Goal: Check status: Check status

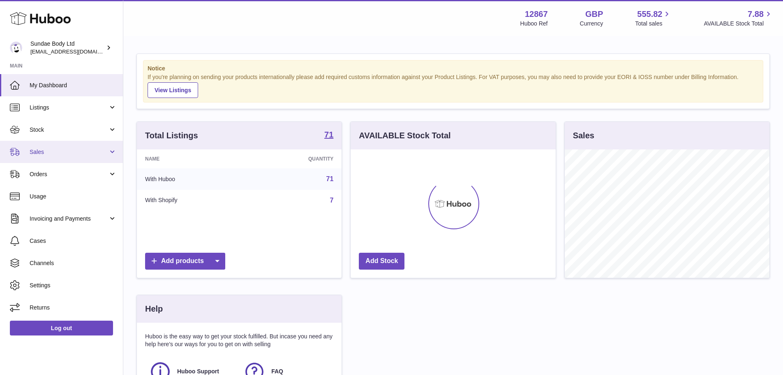
scroll to position [128, 205]
click at [46, 153] on span "Sales" at bounding box center [69, 152] width 79 height 8
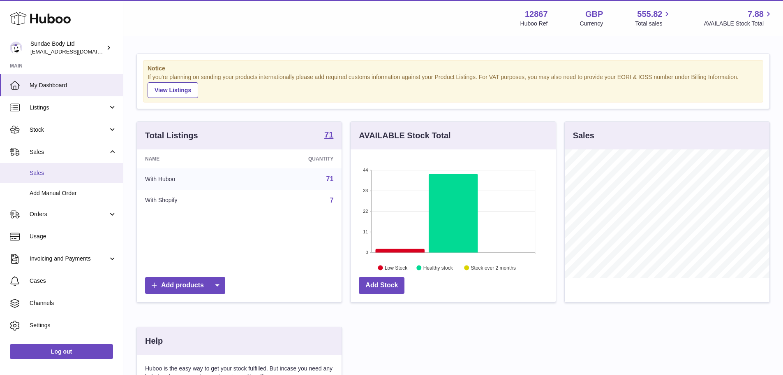
click at [64, 169] on span "Sales" at bounding box center [73, 173] width 87 height 8
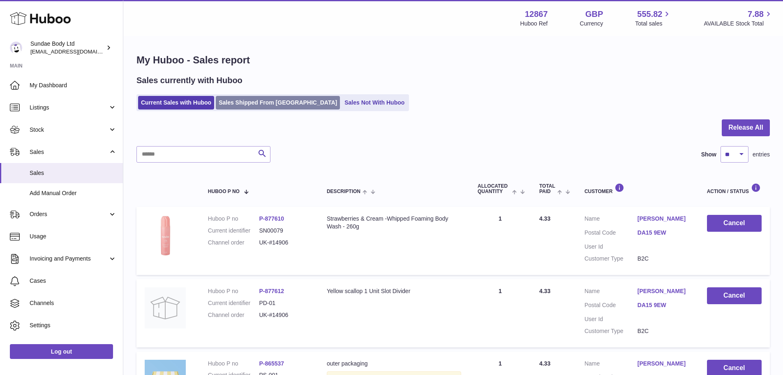
click at [266, 107] on link "Sales Shipped From [GEOGRAPHIC_DATA]" at bounding box center [278, 103] width 124 height 14
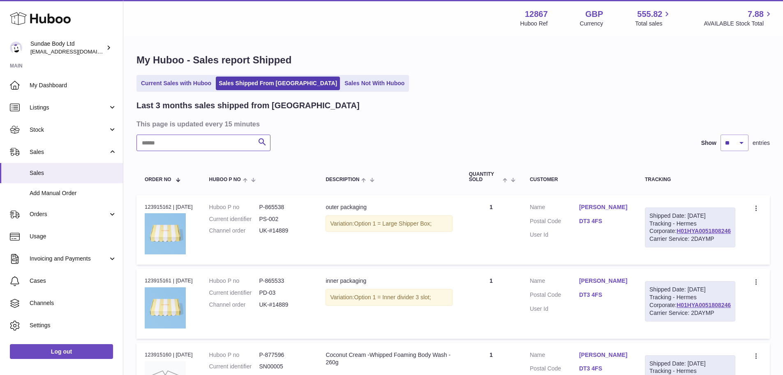
click at [206, 136] on input "text" at bounding box center [203, 142] width 134 height 16
paste input "******"
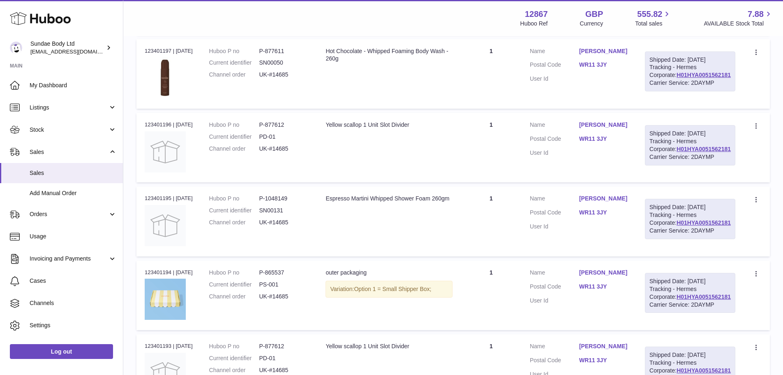
scroll to position [304, 0]
click at [293, 202] on dd "P-1048149" at bounding box center [284, 198] width 50 height 8
click at [292, 202] on dd "P-1048149" at bounding box center [284, 198] width 50 height 8
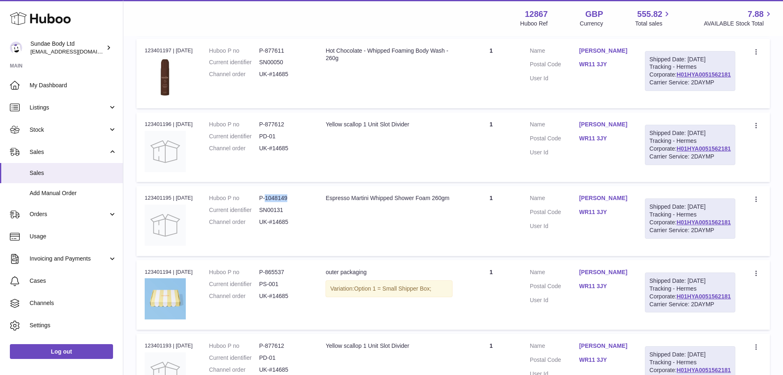
copy dd "1048149"
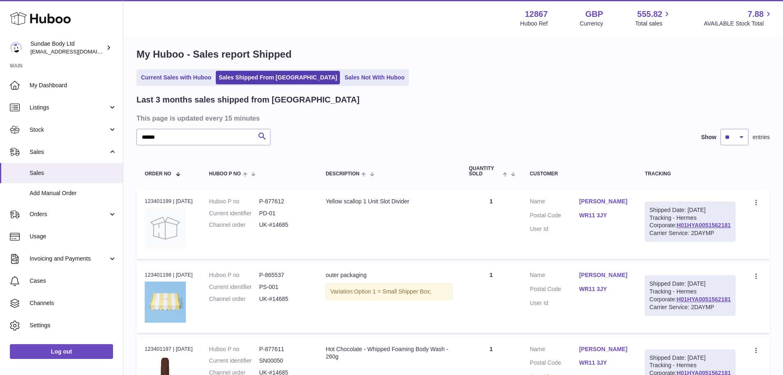
scroll to position [0, 0]
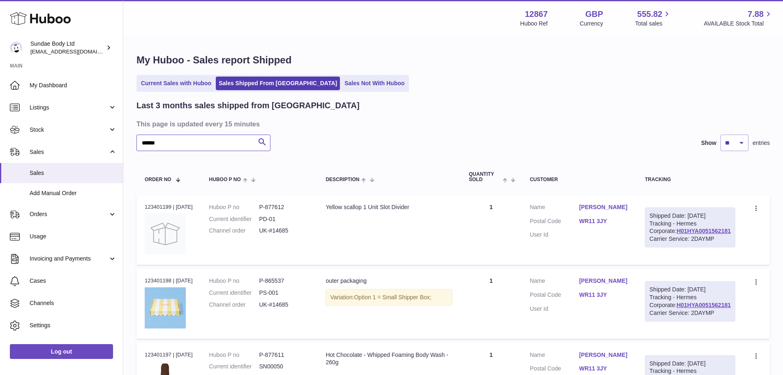
click at [226, 136] on input "******" at bounding box center [203, 142] width 134 height 16
paste input "text"
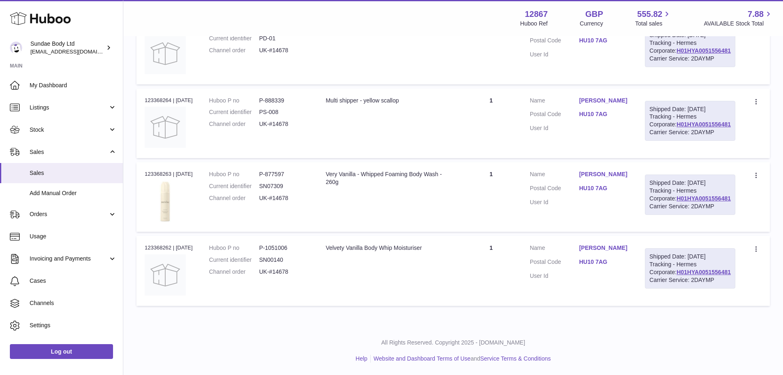
scroll to position [346, 0]
type input "******"
click at [289, 244] on dd "P-1051006" at bounding box center [284, 248] width 50 height 8
copy dd "1051006"
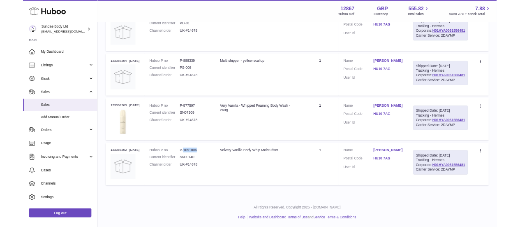
scroll to position [345, 0]
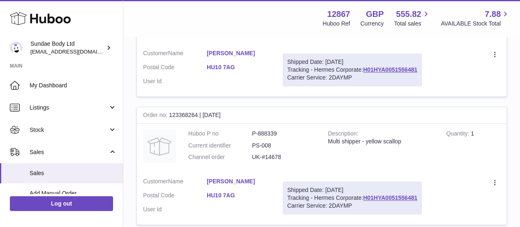
click at [274, 129] on dd "P-888339" at bounding box center [284, 133] width 64 height 8
